Goal: Information Seeking & Learning: Learn about a topic

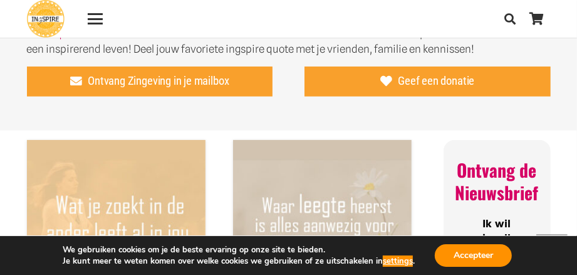
scroll to position [501, 0]
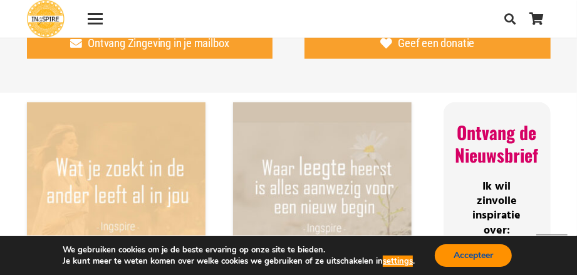
click at [458, 255] on button "Accepteer" at bounding box center [473, 255] width 77 height 23
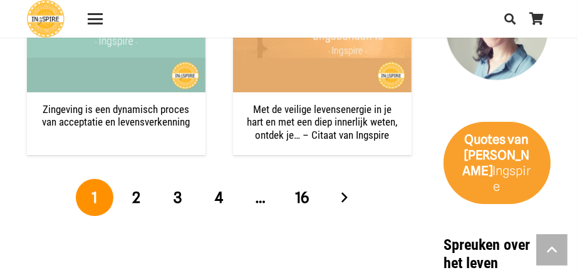
scroll to position [2069, 0]
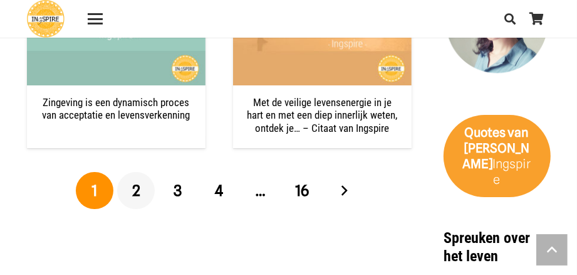
click at [136, 190] on span "2" at bounding box center [136, 190] width 8 height 18
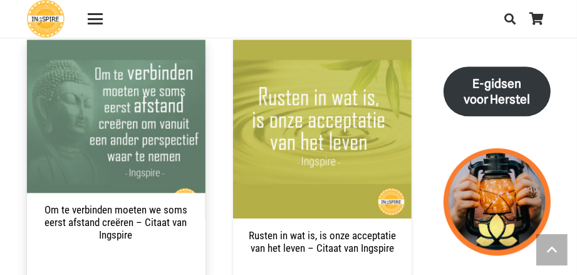
scroll to position [1549, 0]
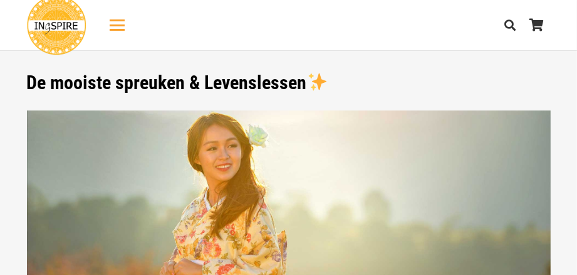
click at [115, 26] on div "Menu" at bounding box center [117, 25] width 15 height 15
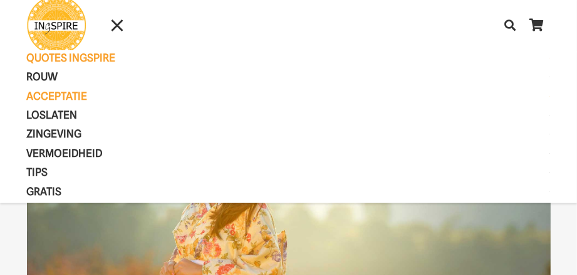
click at [78, 100] on span "Acceptatie" at bounding box center [68, 96] width 82 height 13
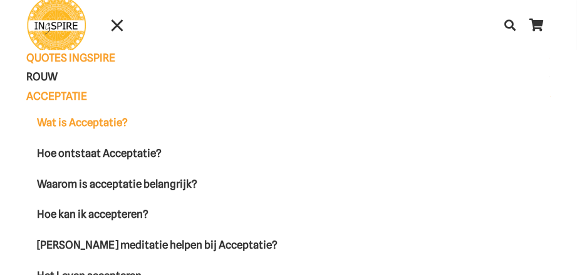
click at [78, 118] on span "Wat is Acceptatie?" at bounding box center [83, 122] width 91 height 13
